Goal: Transaction & Acquisition: Purchase product/service

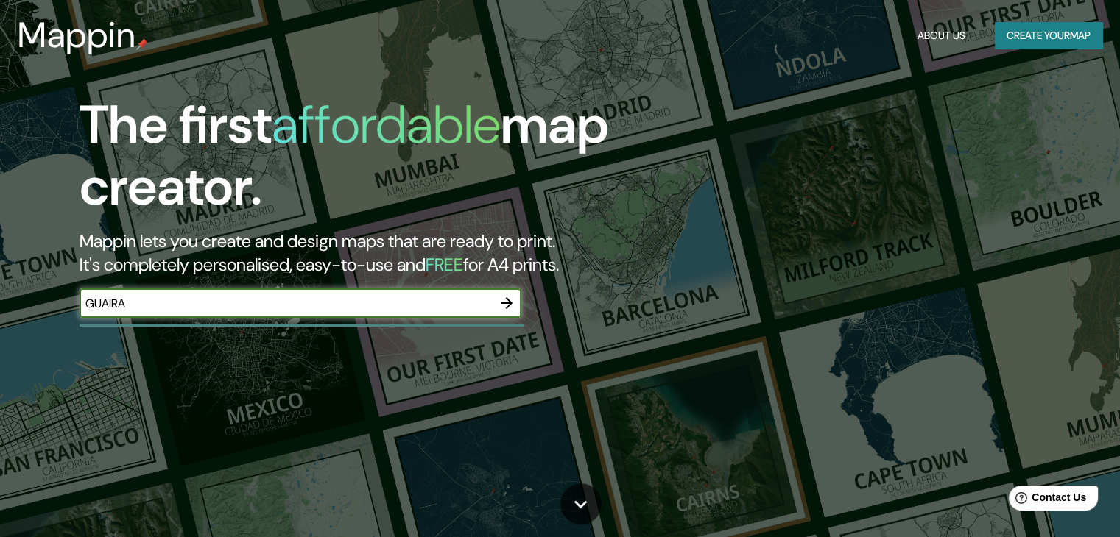
type input "GUAIRA"
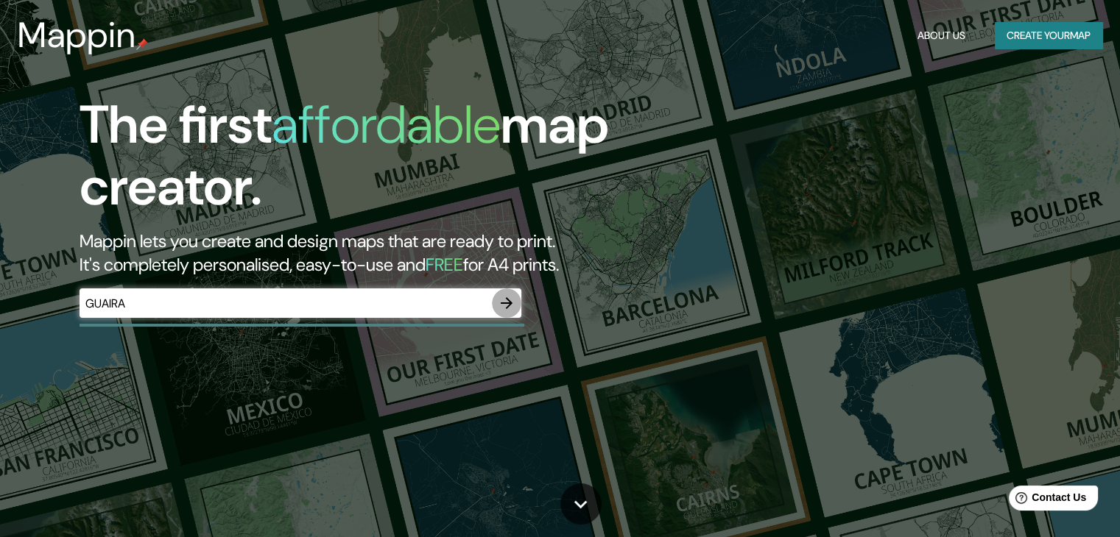
click at [498, 304] on icon "button" at bounding box center [507, 303] width 18 height 18
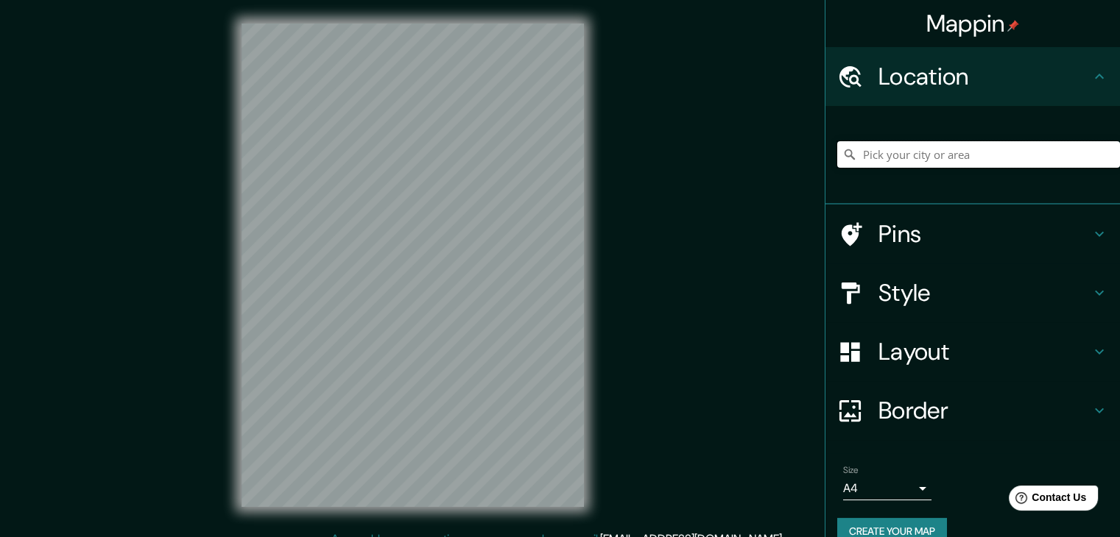
click at [875, 147] on input "Pick your city or area" at bounding box center [978, 154] width 283 height 27
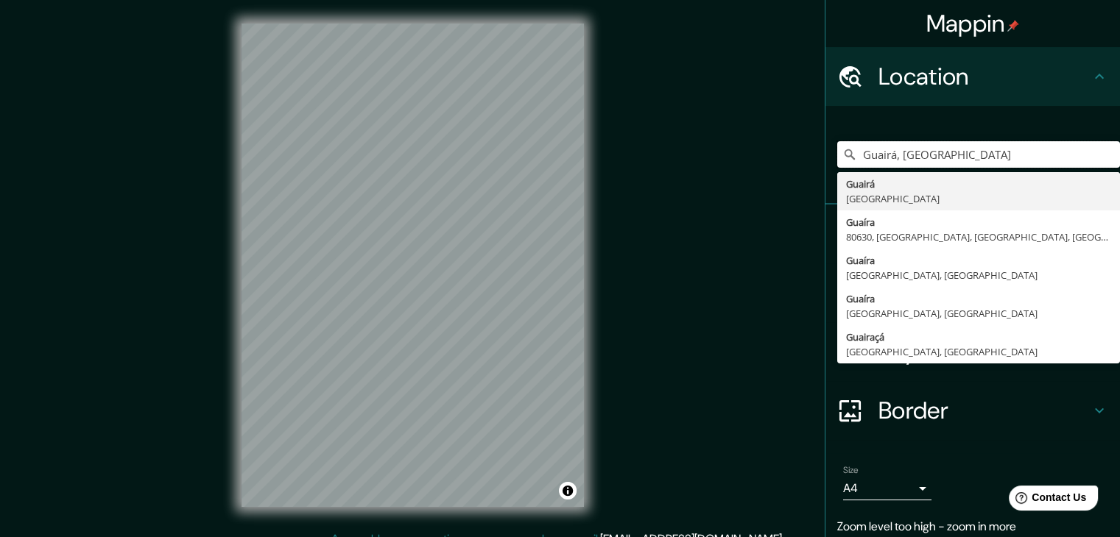
drag, startPoint x: 956, startPoint y: 155, endPoint x: 680, endPoint y: 154, distance: 276.1
click at [680, 154] on div "Mappin Location [GEOGRAPHIC_DATA], [GEOGRAPHIC_DATA] [GEOGRAPHIC_DATA] [GEOGRAP…" at bounding box center [560, 277] width 1120 height 554
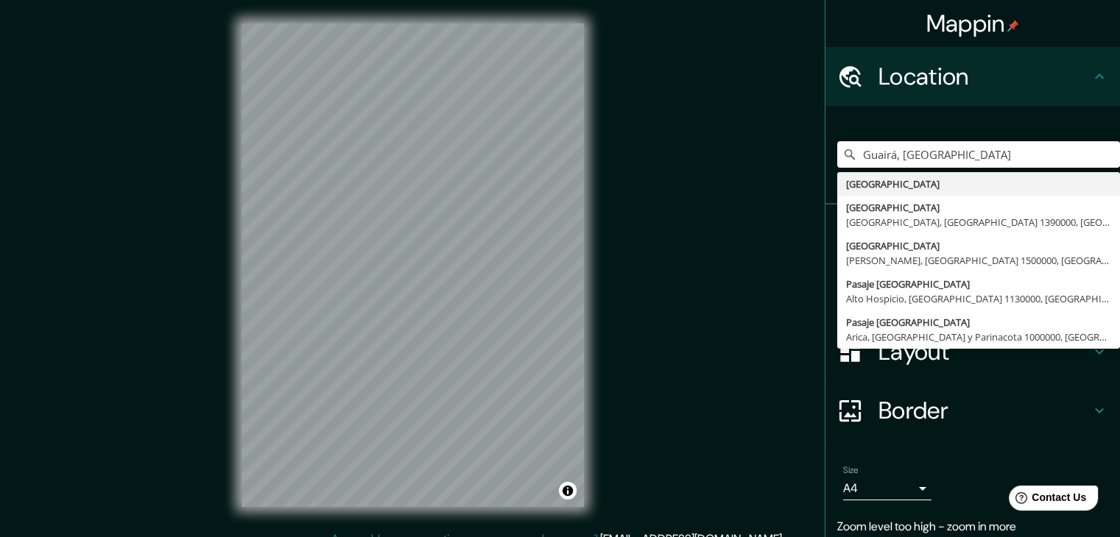
drag, startPoint x: 939, startPoint y: 148, endPoint x: 744, endPoint y: 141, distance: 195.2
click at [744, 141] on div "Mappin Location [GEOGRAPHIC_DATA], [GEOGRAPHIC_DATA] [GEOGRAPHIC_DATA] [GEOGRAP…" at bounding box center [560, 277] width 1120 height 554
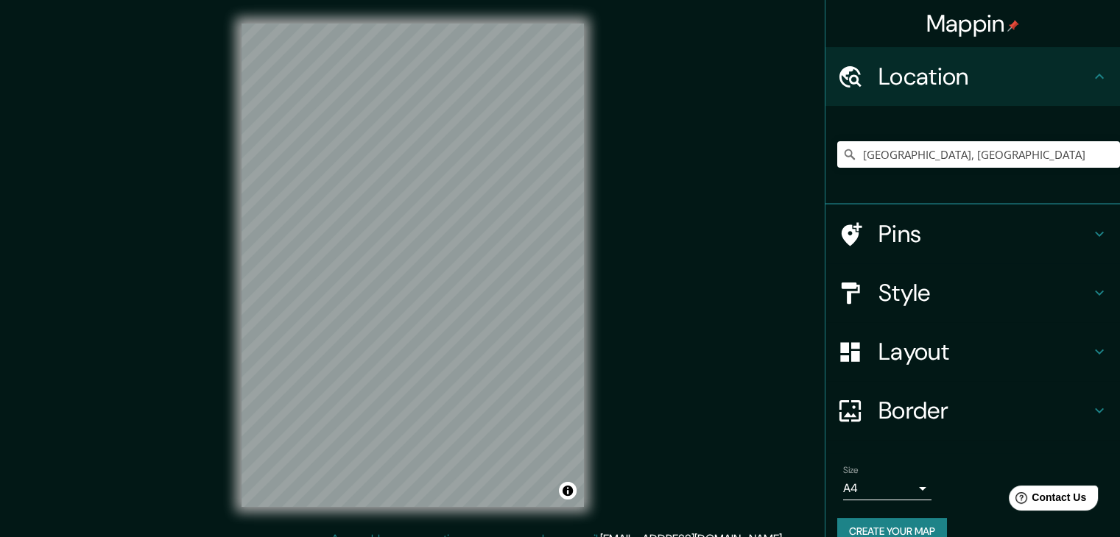
click at [621, 314] on div "Mappin Location [GEOGRAPHIC_DATA], [GEOGRAPHIC_DATA] Pins Style Layout Border C…" at bounding box center [560, 277] width 1120 height 554
click at [219, 243] on div "© Mapbox © OpenStreetMap Improve this map" at bounding box center [412, 265] width 389 height 531
drag, startPoint x: 956, startPoint y: 154, endPoint x: 624, endPoint y: 152, distance: 332.0
click at [624, 152] on div "Mappin Location [GEOGRAPHIC_DATA], [GEOGRAPHIC_DATA] Pins Style Layout Border C…" at bounding box center [560, 277] width 1120 height 554
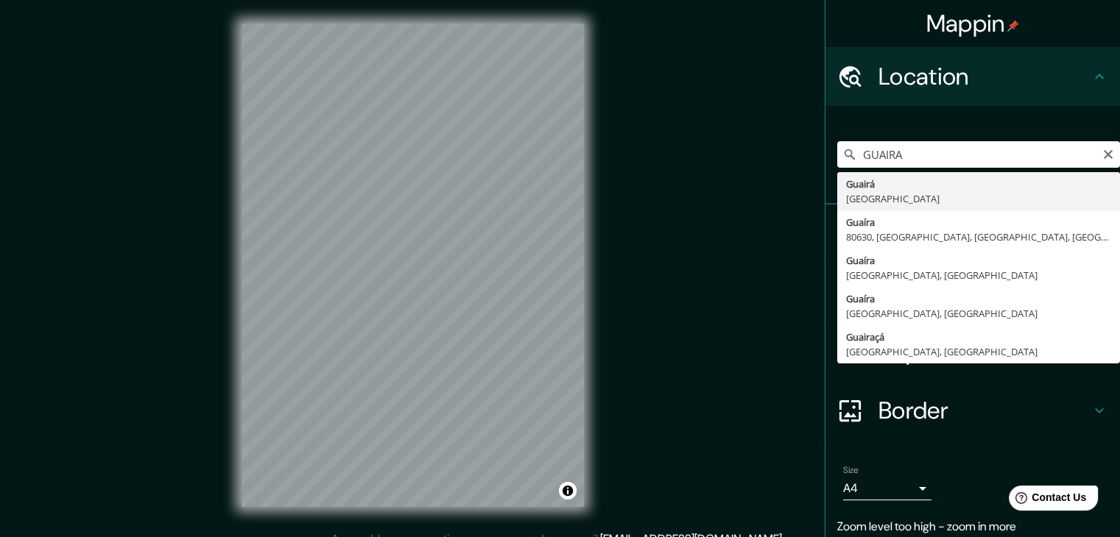
type input "Guairá, [GEOGRAPHIC_DATA]"
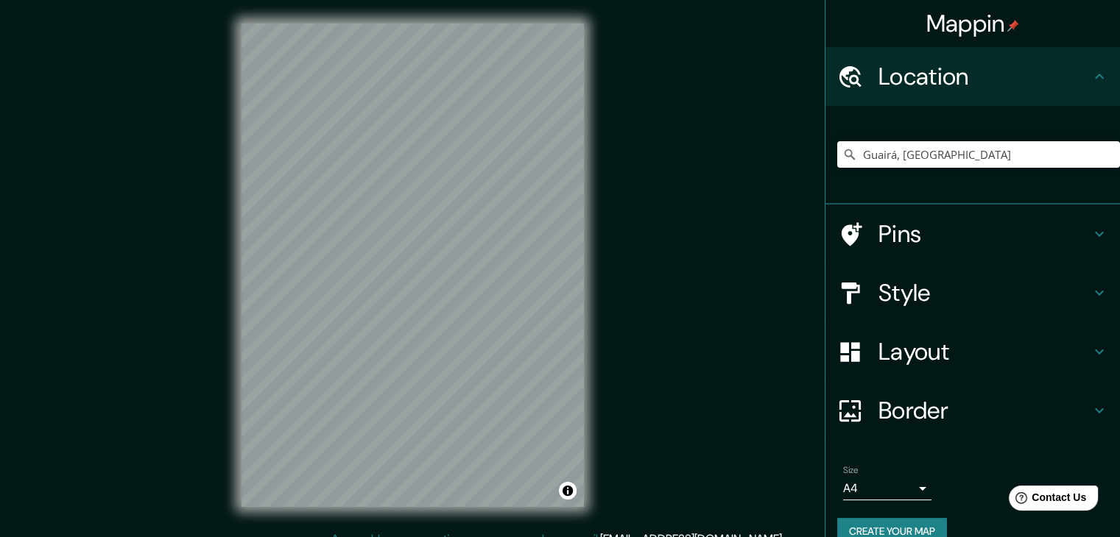
click at [194, 310] on div "Mappin Location [GEOGRAPHIC_DATA], [GEOGRAPHIC_DATA] Pins Style Layout Border C…" at bounding box center [560, 277] width 1120 height 554
click at [560, 537] on html "Mappin Location [GEOGRAPHIC_DATA], [GEOGRAPHIC_DATA] Pins Style Layout Border C…" at bounding box center [560, 268] width 1120 height 537
